Goal: Information Seeking & Learning: Learn about a topic

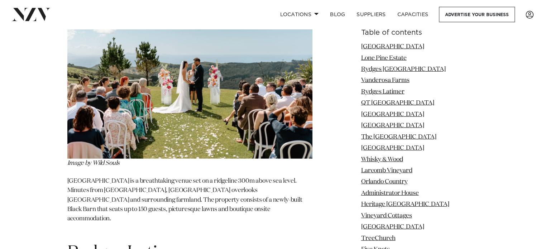
scroll to position [1803, 0]
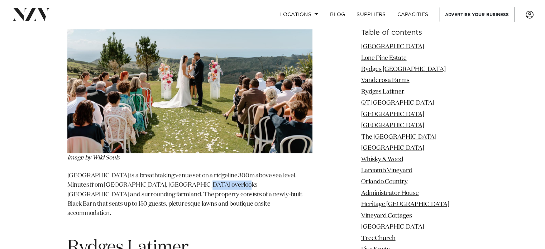
drag, startPoint x: 175, startPoint y: 170, endPoint x: 209, endPoint y: 168, distance: 34.1
click at [209, 171] on p "[GEOGRAPHIC_DATA] is a breathtaking venue set on a ridgeline 300m above sea lev…" at bounding box center [189, 199] width 245 height 57
click at [67, 171] on p "[GEOGRAPHIC_DATA] is a breathtaking venue set on a ridgeline 300m above sea lev…" at bounding box center [189, 199] width 245 height 57
drag, startPoint x: 67, startPoint y: 161, endPoint x: 115, endPoint y: 160, distance: 47.3
click at [115, 171] on p "[GEOGRAPHIC_DATA] is a breathtaking venue set on a ridgeline 300m above sea lev…" at bounding box center [189, 199] width 245 height 57
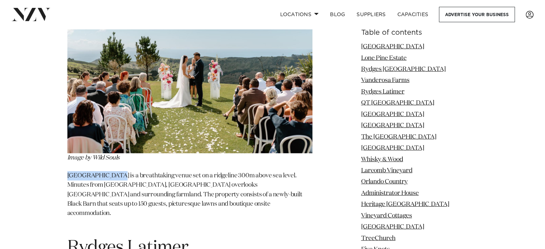
copy p "Vanderosa Farms"
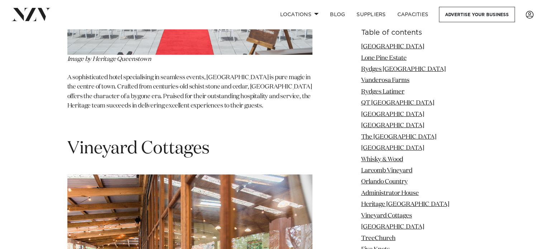
scroll to position [4984, 0]
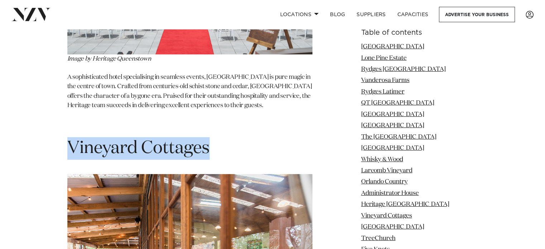
drag, startPoint x: 221, startPoint y: 70, endPoint x: 66, endPoint y: 79, distance: 154.7
copy span "Vineyard Cottages"
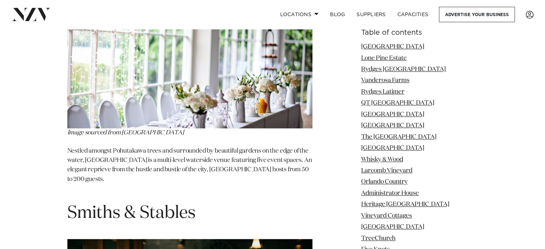
scroll to position [8977, 0]
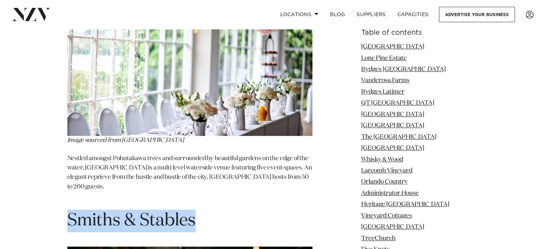
drag, startPoint x: 216, startPoint y: 63, endPoint x: 54, endPoint y: 59, distance: 162.4
copy span "Smiths & Stables"
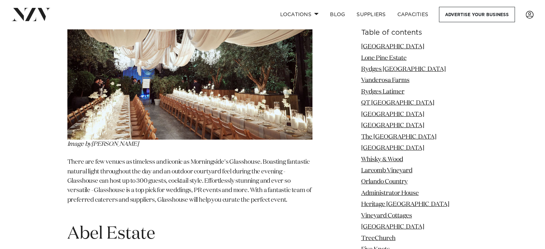
scroll to position [10062, 0]
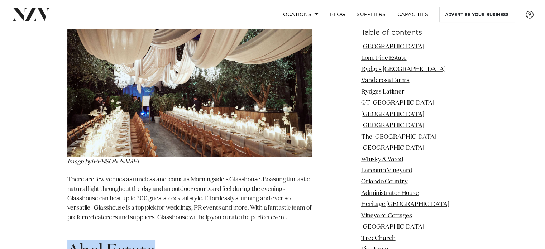
drag, startPoint x: 157, startPoint y: 76, endPoint x: 58, endPoint y: 81, distance: 99.4
copy span "Abel Estate"
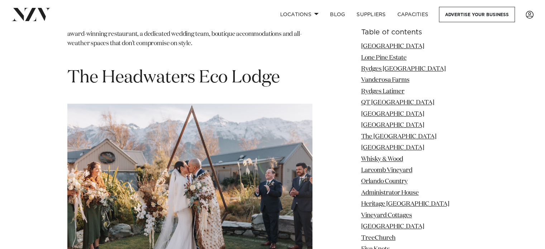
scroll to position [14729, 0]
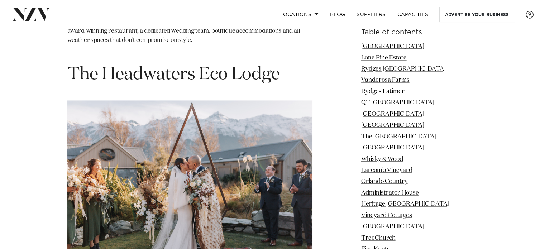
drag, startPoint x: 209, startPoint y: 117, endPoint x: 49, endPoint y: 106, distance: 160.2
copy span "[GEOGRAPHIC_DATA]"
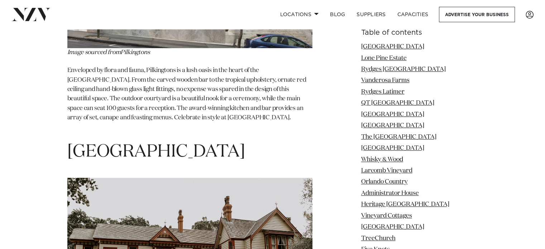
scroll to position [17165, 0]
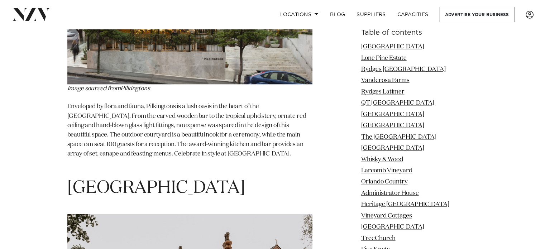
drag, startPoint x: 157, startPoint y: 182, endPoint x: 54, endPoint y: 175, distance: 103.1
copy span "Boomrock"
drag, startPoint x: 148, startPoint y: 176, endPoint x: 39, endPoint y: 182, distance: 109.1
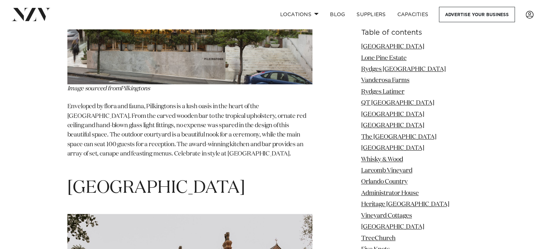
copy span "Boomrock"
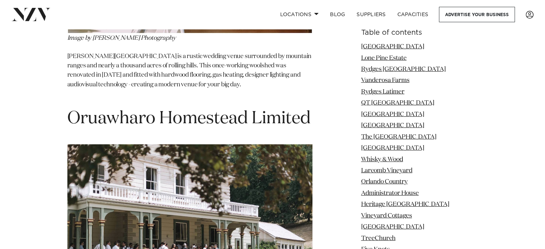
scroll to position [18353, 0]
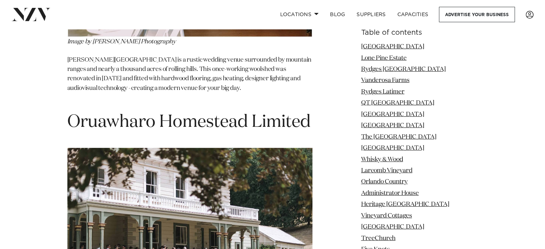
drag, startPoint x: 282, startPoint y: 80, endPoint x: 62, endPoint y: 51, distance: 221.9
copy section "[GEOGRAPHIC_DATA]"
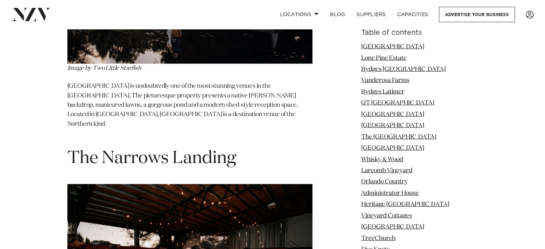
scroll to position [20875, 0]
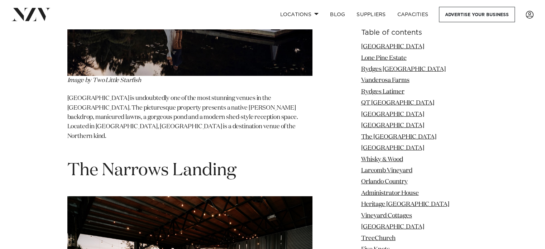
drag, startPoint x: 213, startPoint y: 79, endPoint x: 57, endPoint y: 67, distance: 156.7
copy h1 "[GEOGRAPHIC_DATA]"
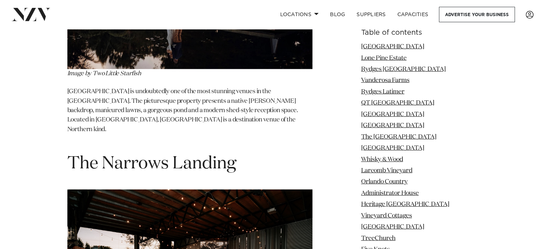
scroll to position [20882, 0]
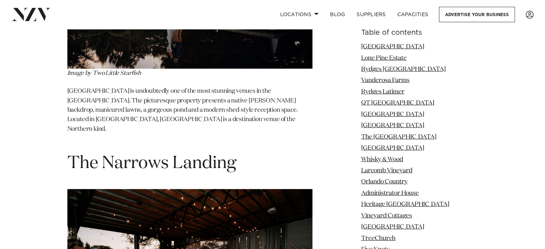
copy h1 "[GEOGRAPHIC_DATA]"
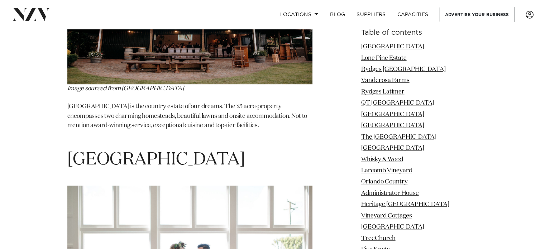
scroll to position [22334, 0]
